Goal: Task Accomplishment & Management: Manage account settings

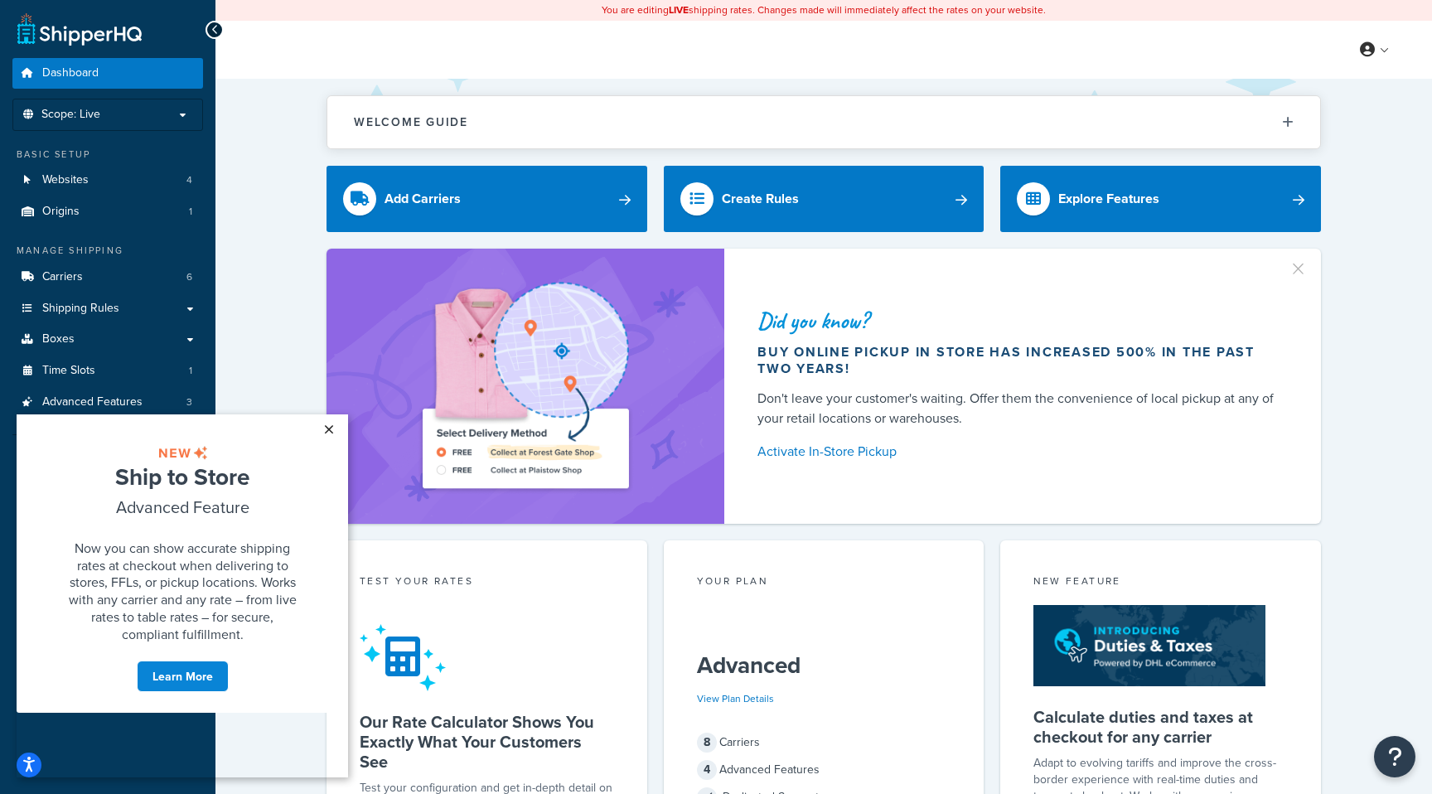
click at [327, 431] on link "×" at bounding box center [328, 429] width 29 height 30
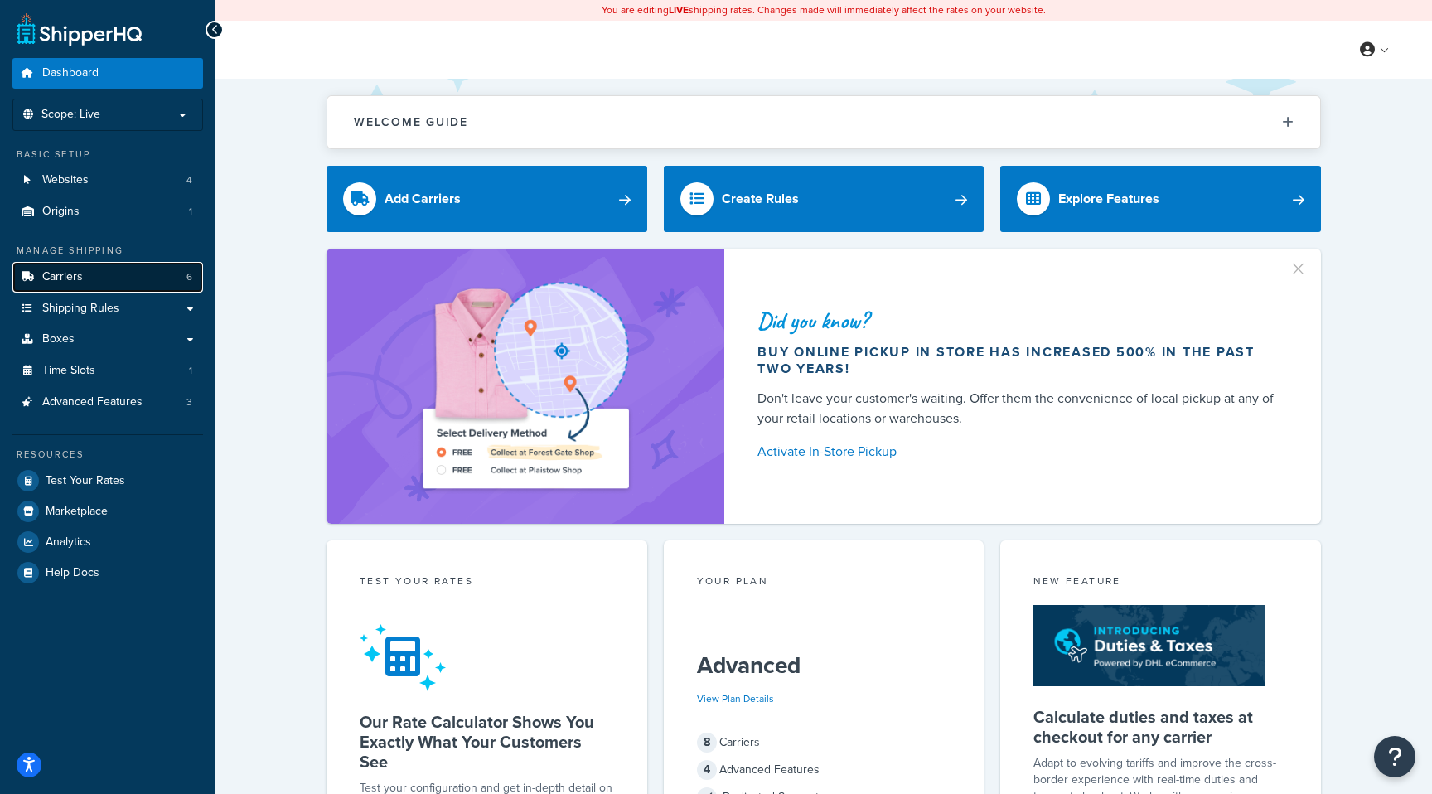
click at [156, 287] on link "Carriers 6" at bounding box center [107, 277] width 191 height 31
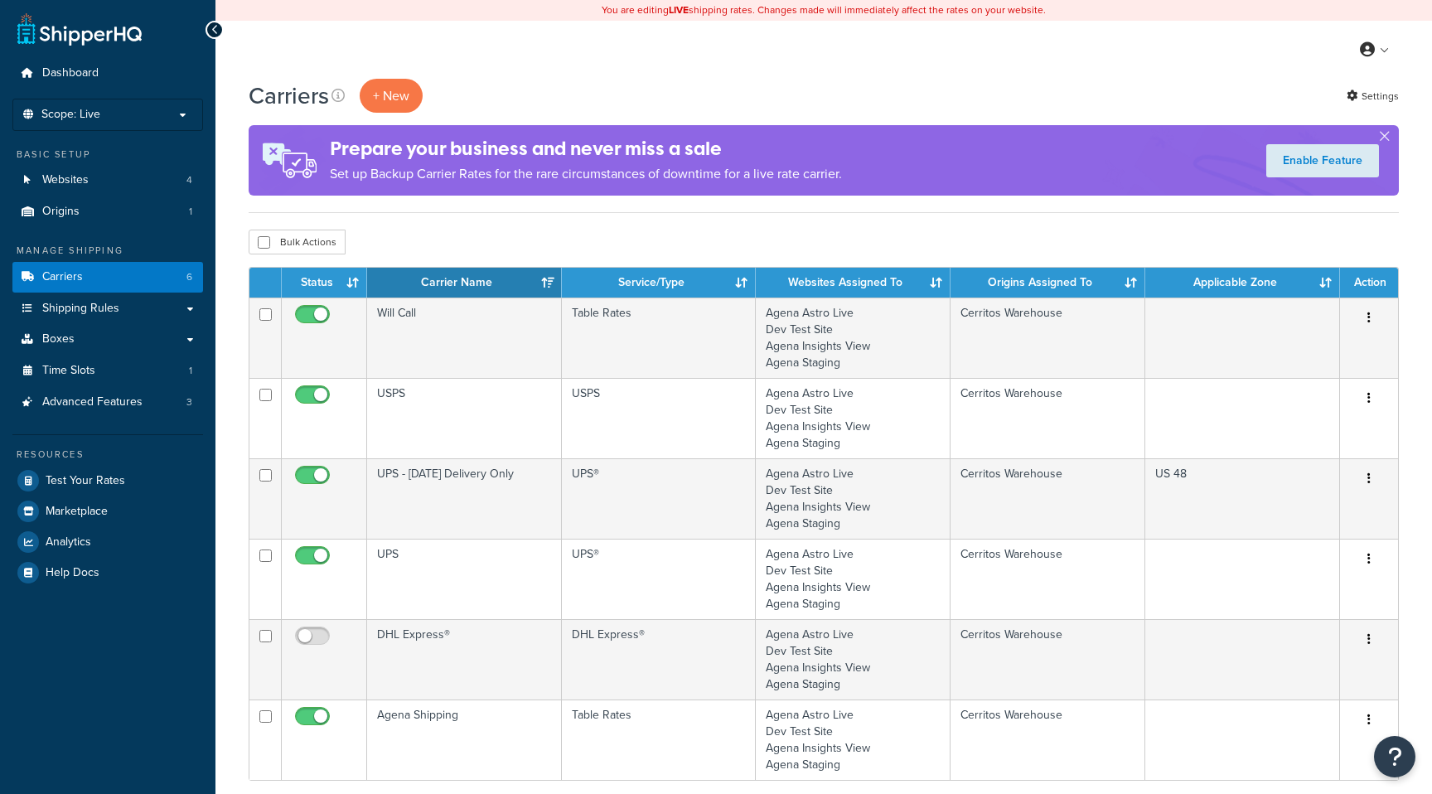
click at [187, 314] on link "Shipping Rules" at bounding box center [107, 308] width 191 height 31
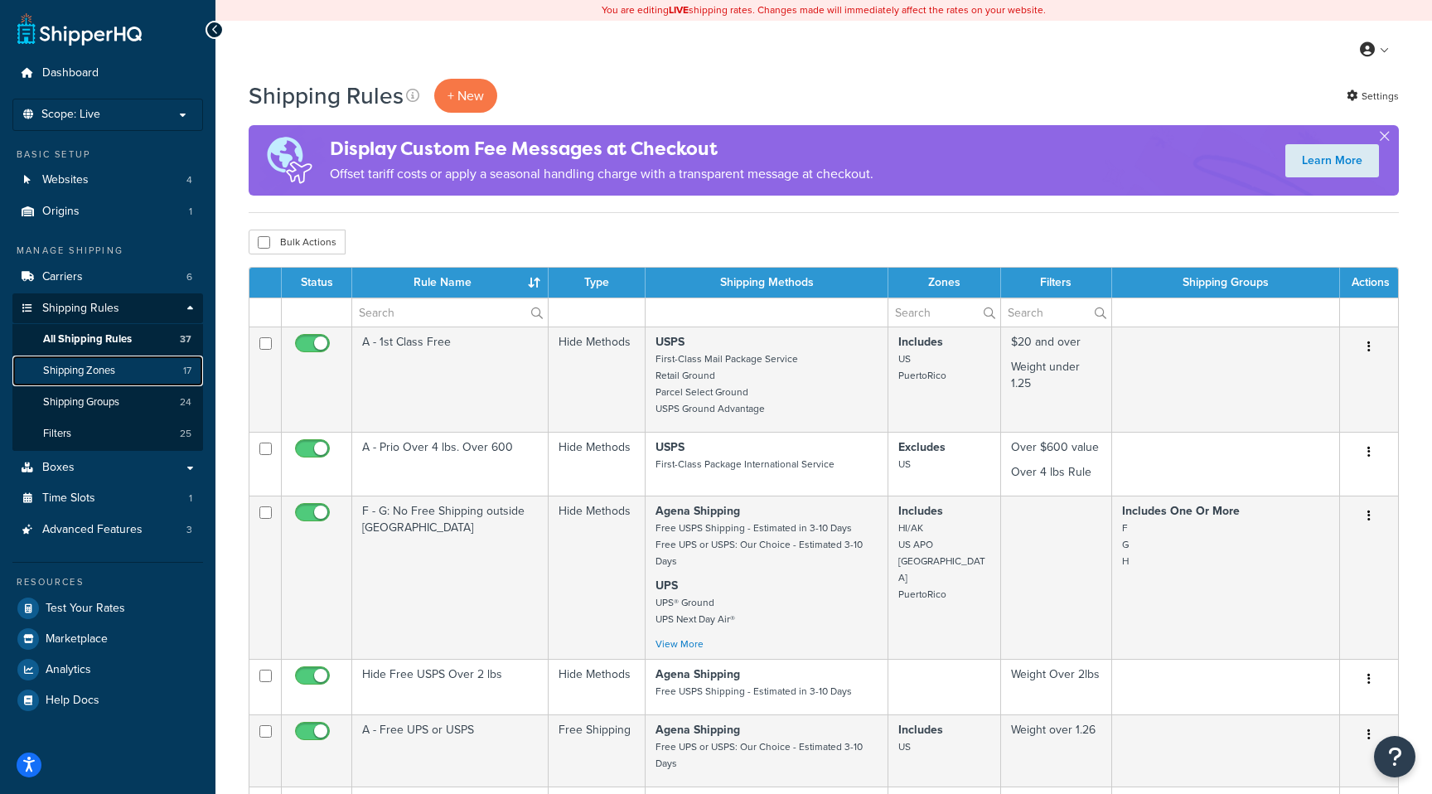
click at [98, 370] on span "Shipping Zones" at bounding box center [79, 371] width 72 height 14
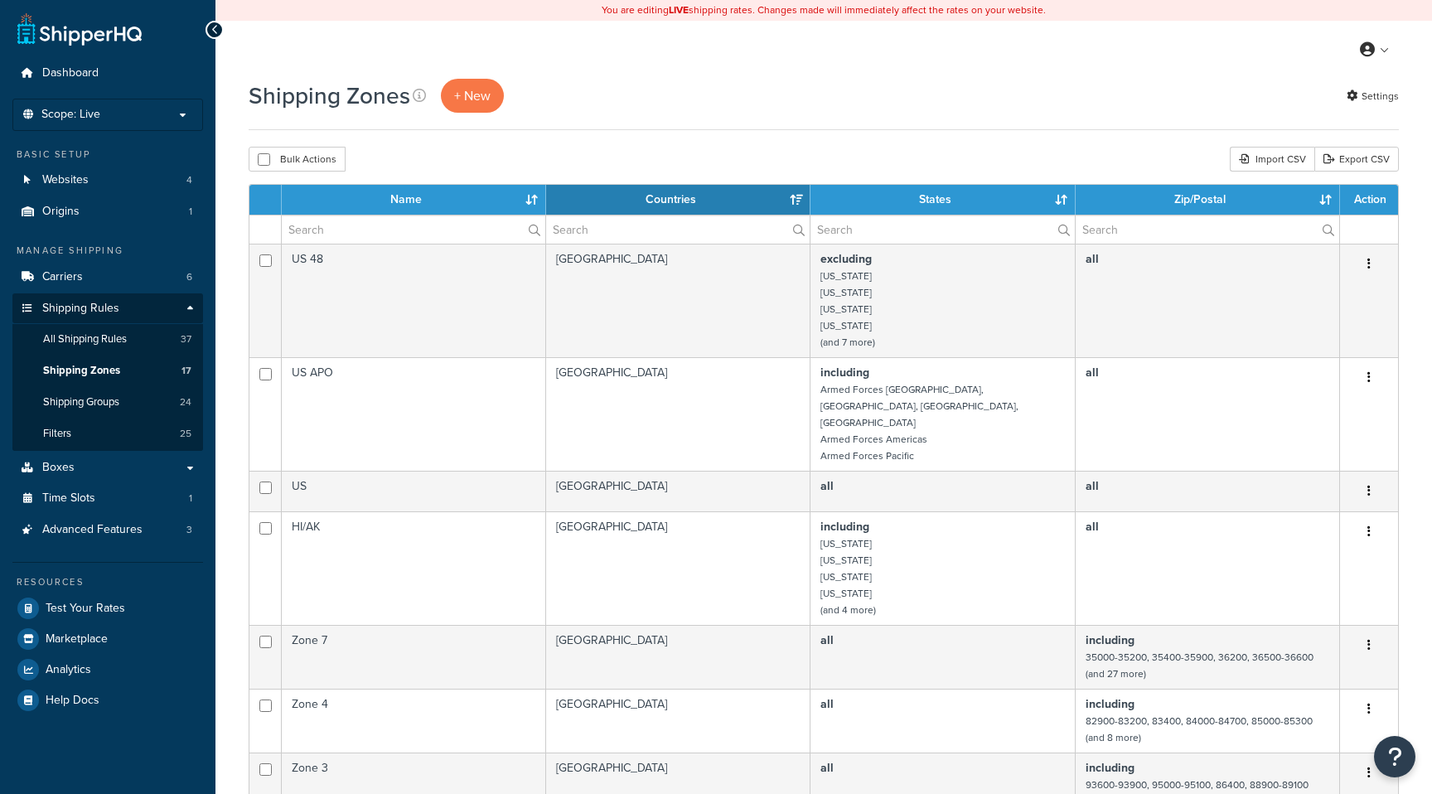
select select "15"
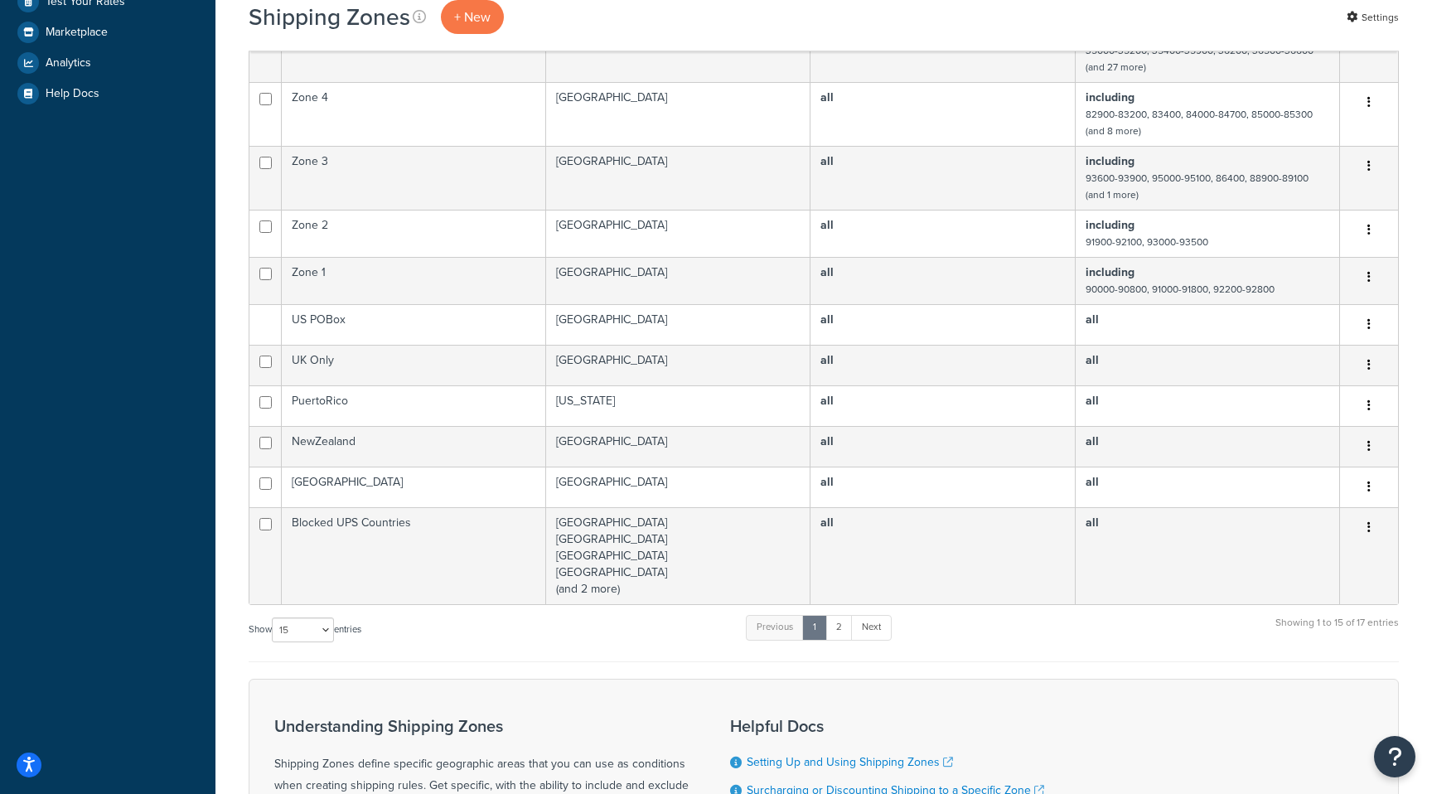
scroll to position [613, 0]
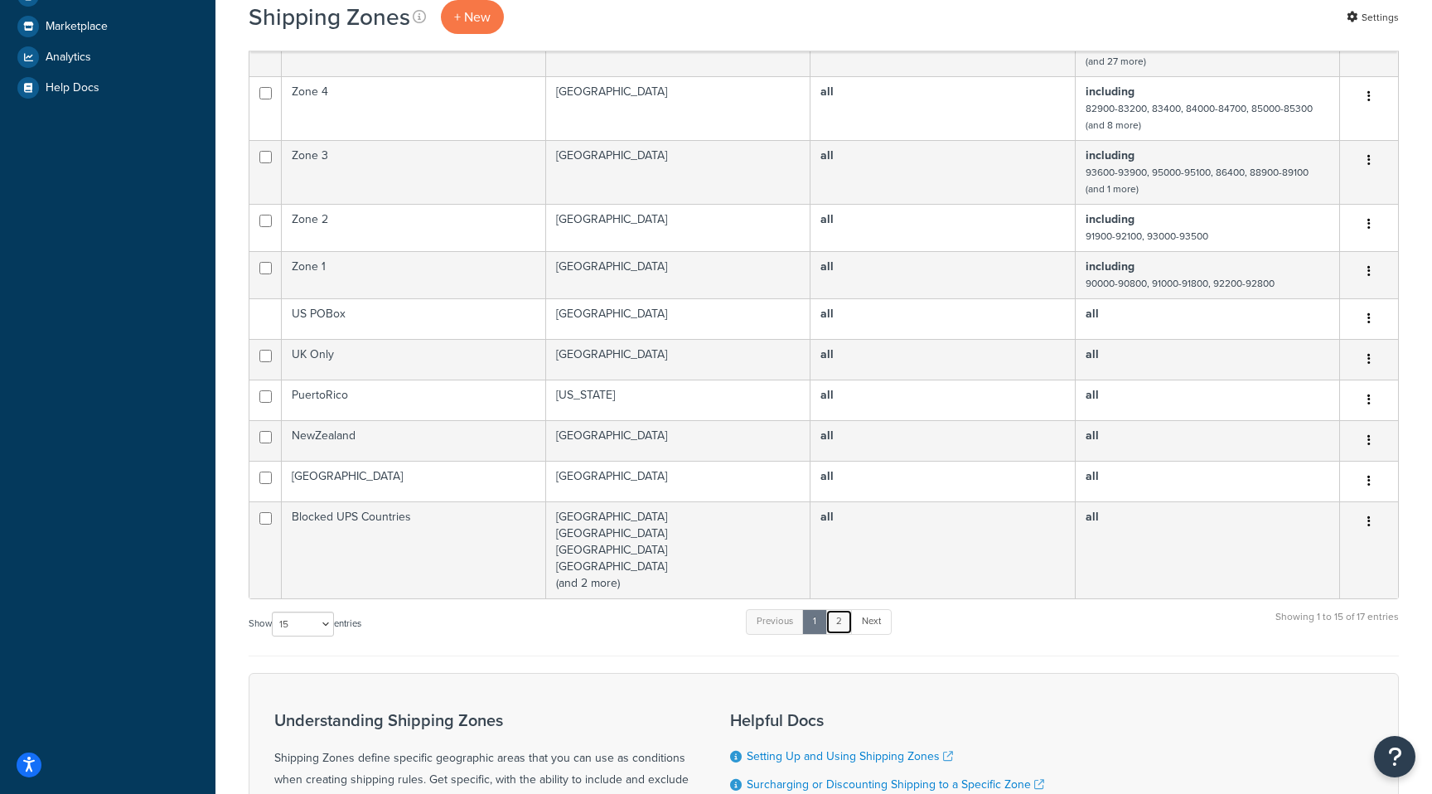
click at [842, 609] on link "2" at bounding box center [839, 621] width 27 height 25
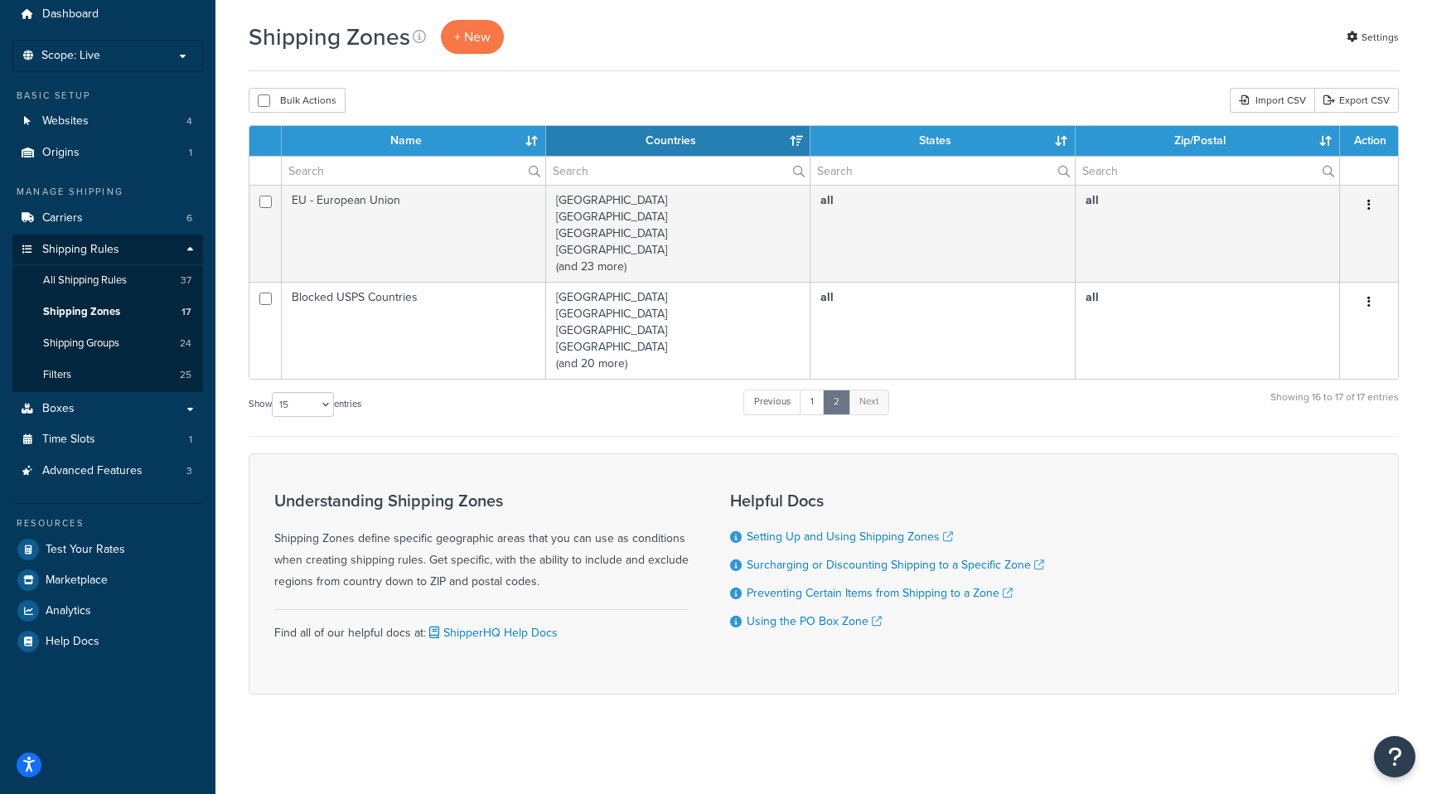
scroll to position [59, 0]
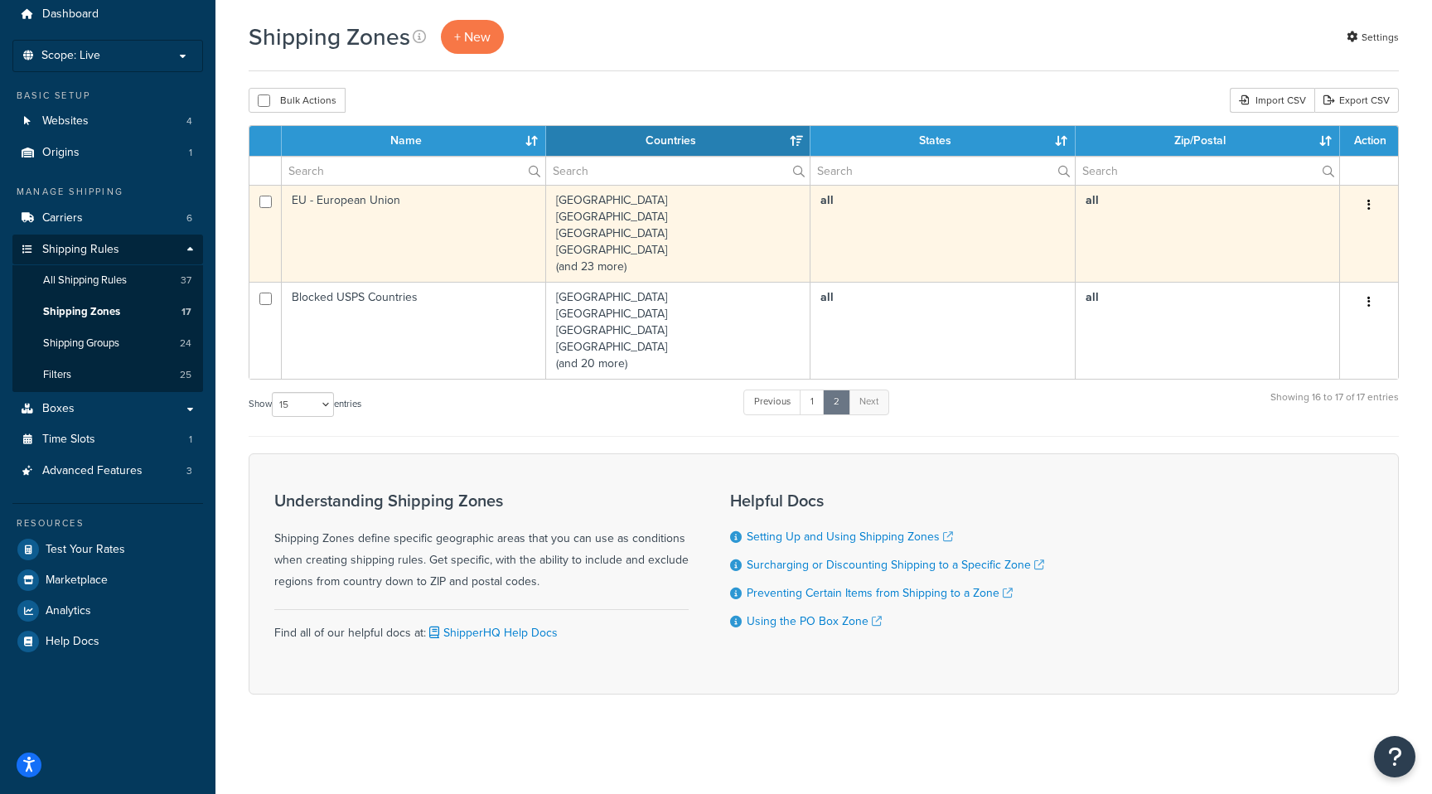
click at [1371, 210] on button "button" at bounding box center [1369, 205] width 23 height 27
click at [1342, 239] on link "Edit" at bounding box center [1302, 240] width 131 height 34
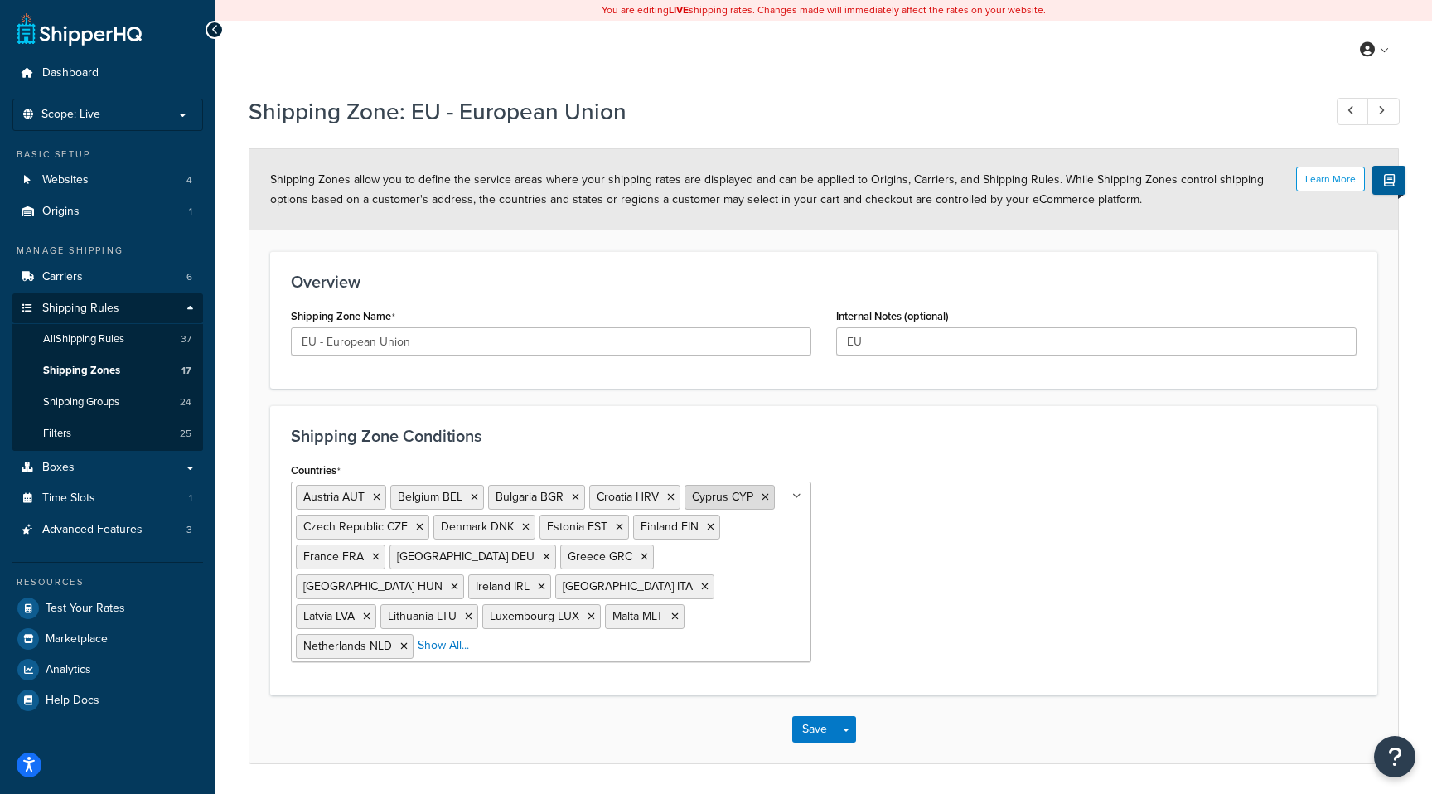
scroll to position [24, 0]
